Goal: Find specific page/section: Find specific page/section

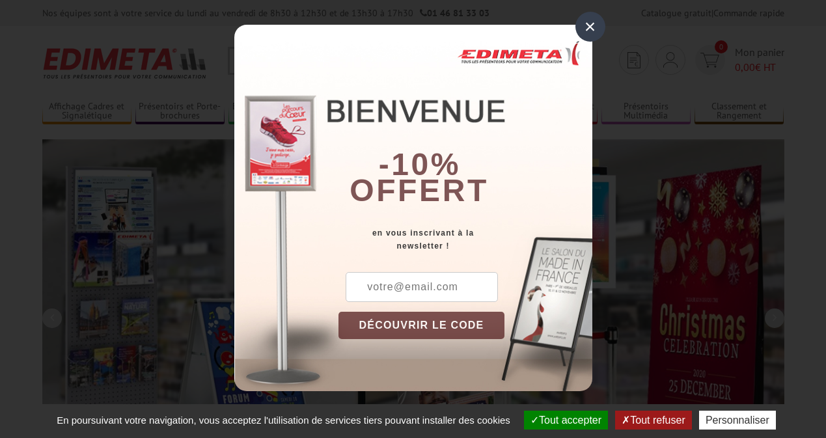
click at [564, 420] on button "Tout accepter" at bounding box center [566, 420] width 84 height 19
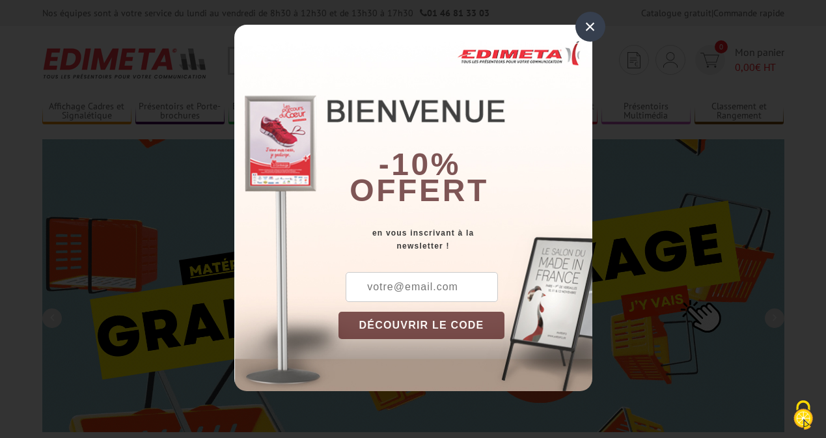
click at [590, 27] on div "×" at bounding box center [590, 27] width 30 height 30
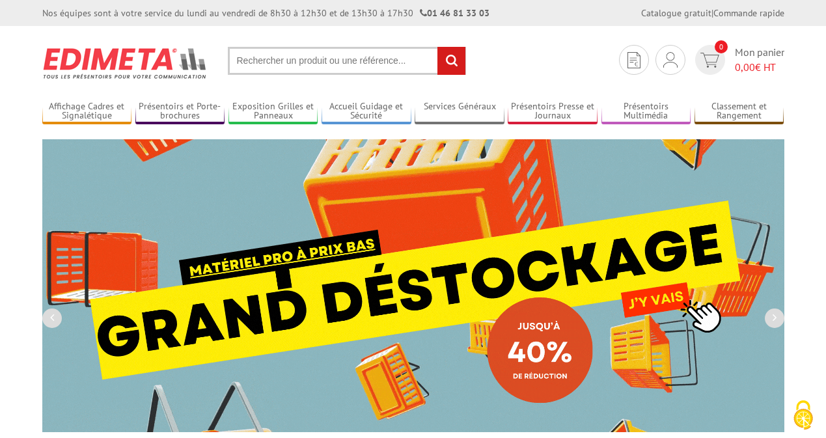
click at [0, 0] on div "Nos équipes sont à votre service du [DATE] au [DATE] de 8h30 à 12h30 et de 13h3…" at bounding box center [413, 13] width 826 height 26
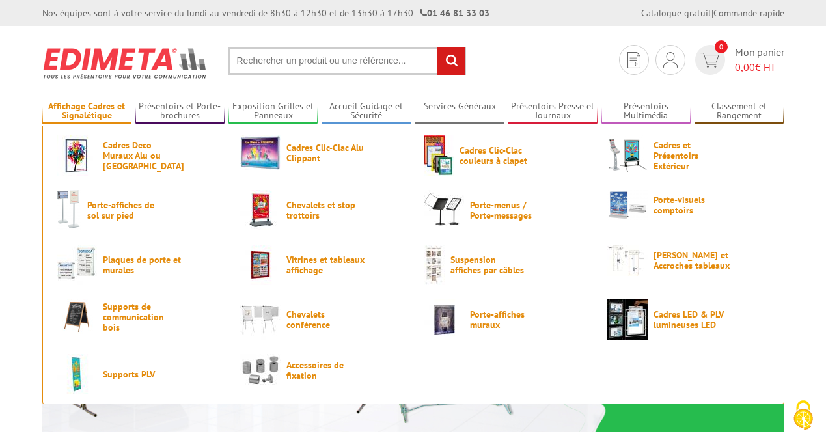
click at [87, 111] on link "Affichage Cadres et Signalétique" at bounding box center [87, 111] width 90 height 21
